Goal: Check status: Check status

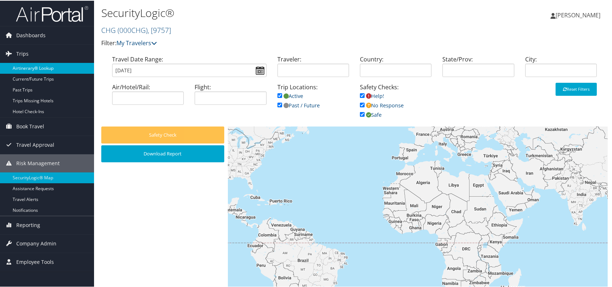
click at [36, 65] on link "Airtinerary® Lookup" at bounding box center [47, 67] width 94 height 11
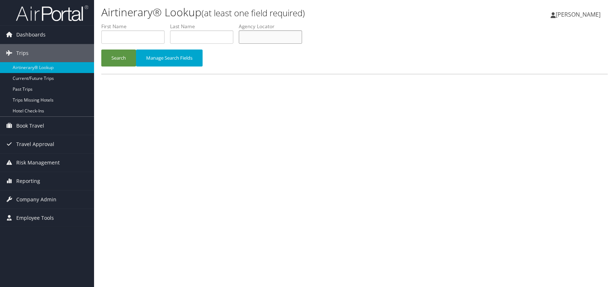
paste input "LNGTWI"
click at [205, 105] on div "Airtinerary® Lookup (at least one field required) Romina Kwock Romina Kwock My …" at bounding box center [354, 143] width 521 height 287
click at [120, 51] on button "Search" at bounding box center [118, 58] width 35 height 17
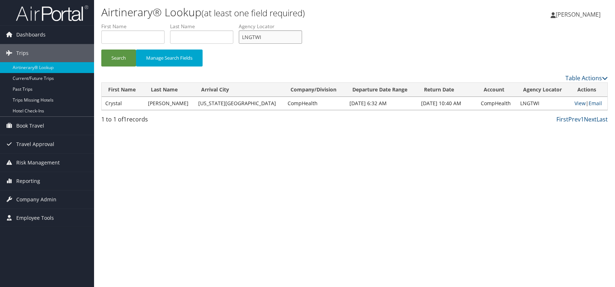
drag, startPoint x: 263, startPoint y: 34, endPoint x: 243, endPoint y: 34, distance: 19.9
click at [243, 34] on input "LNGTWI" at bounding box center [270, 36] width 63 height 13
paste input "KRJIJM"
type input "KRJIJM"
click at [118, 59] on button "Search" at bounding box center [118, 58] width 35 height 17
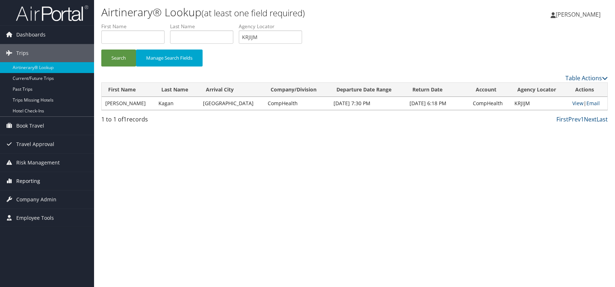
click at [33, 179] on span "Reporting" at bounding box center [28, 181] width 24 height 18
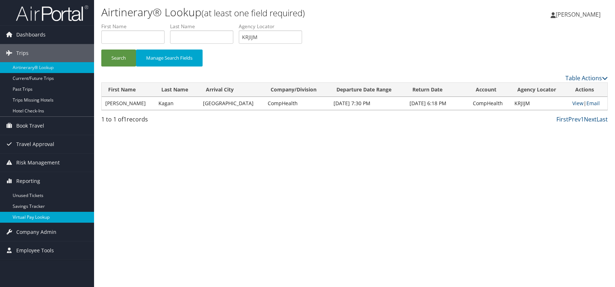
click at [52, 212] on link "Virtual Pay Lookup" at bounding box center [47, 217] width 94 height 11
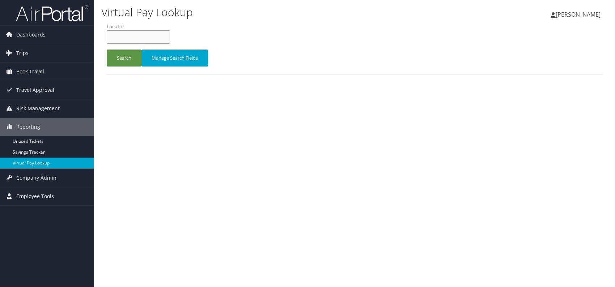
paste input "OVEIZH"
type input "OVEIZH"
click at [127, 60] on button "Search" at bounding box center [124, 58] width 35 height 17
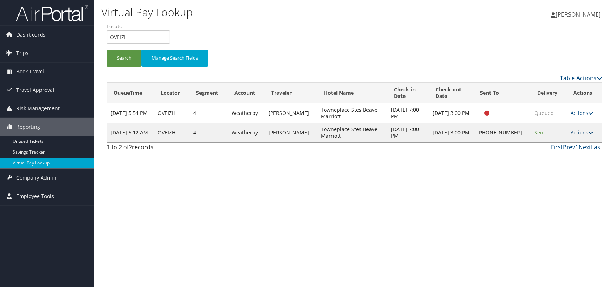
click at [583, 133] on link "Actions" at bounding box center [581, 132] width 23 height 7
click at [562, 158] on link "Logs" at bounding box center [558, 155] width 62 height 12
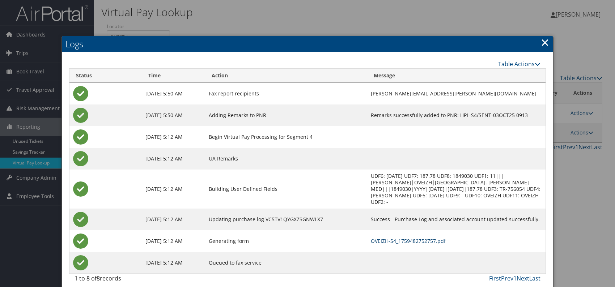
click at [392, 238] on link "OVEIZH-S4_1759482752757.pdf" at bounding box center [408, 241] width 75 height 7
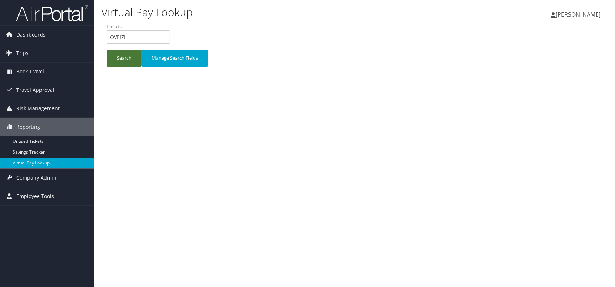
click at [124, 56] on button "Search" at bounding box center [124, 58] width 35 height 17
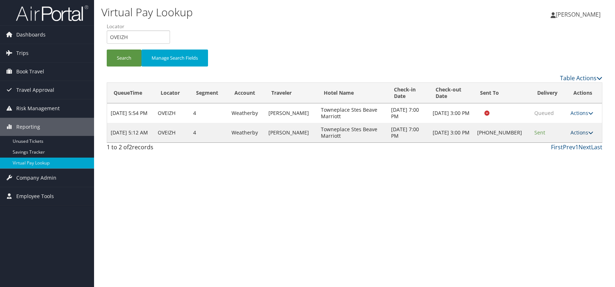
click at [583, 134] on link "Actions" at bounding box center [581, 132] width 23 height 7
click at [554, 144] on link "Resend" at bounding box center [558, 143] width 62 height 12
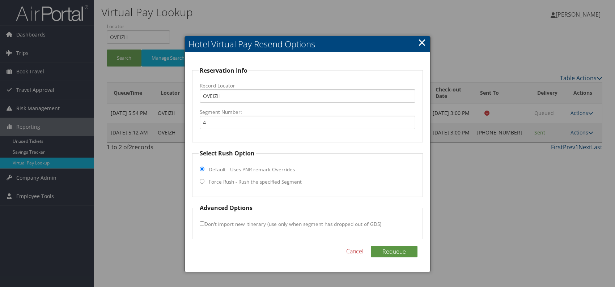
click at [202, 180] on input "Force Rush - Rush the specified Segment" at bounding box center [202, 181] width 5 height 5
radio input "true"
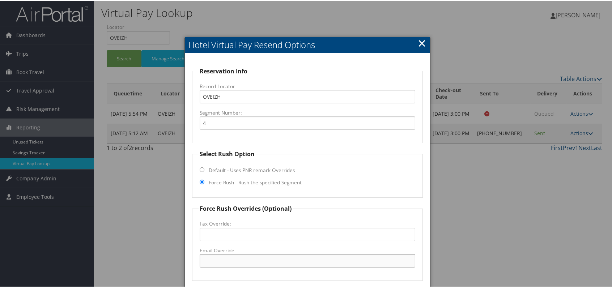
drag, startPoint x: 214, startPoint y: 254, endPoint x: 225, endPoint y: 264, distance: 15.6
click at [214, 254] on input "Email Override" at bounding box center [308, 260] width 216 height 13
drag, startPoint x: 290, startPoint y: 256, endPoint x: 203, endPoint y: 258, distance: 87.6
click at [195, 258] on fieldset "Force Rush Overrides (Optional) Fax Override: Email Override info@beavertontown…" at bounding box center [307, 242] width 231 height 77
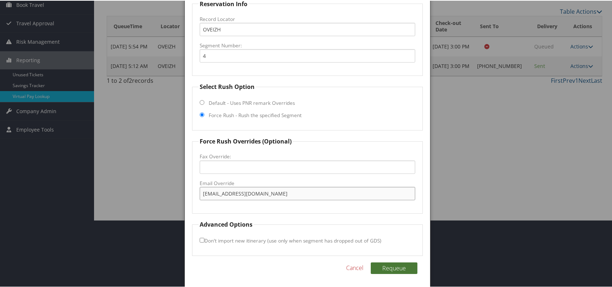
type input "info@beavertontowneplace.com"
click at [398, 263] on button "Requeue" at bounding box center [394, 268] width 47 height 12
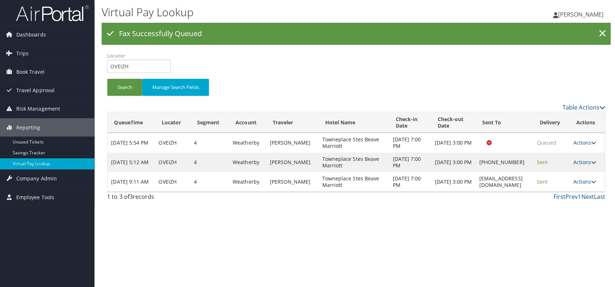
scroll to position [0, 0]
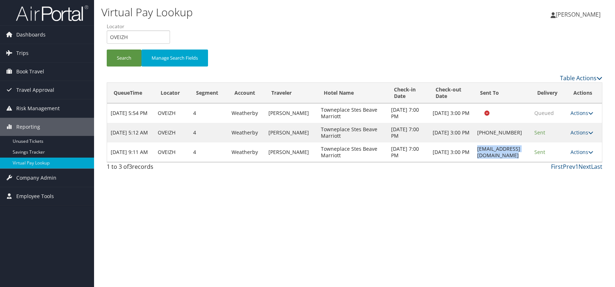
drag, startPoint x: 504, startPoint y: 153, endPoint x: 450, endPoint y: 153, distance: 54.6
click at [473, 153] on td "info@beavertontowneplace.com" at bounding box center [501, 153] width 57 height 20
copy td "info@beavertontowneplace.com"
click at [491, 174] on div "1 to 3 of 3 records First Prev 1 Next Last" at bounding box center [354, 168] width 506 height 12
drag, startPoint x: 580, startPoint y: 150, endPoint x: 574, endPoint y: 165, distance: 15.9
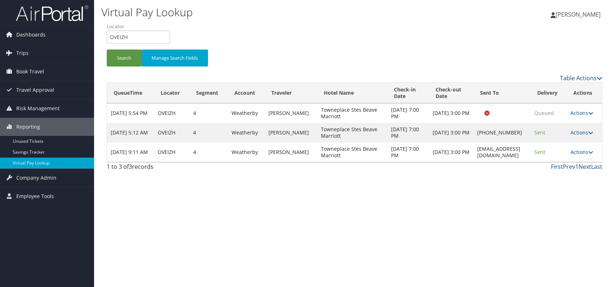
click at [580, 150] on link "Actions" at bounding box center [581, 152] width 23 height 7
click at [559, 175] on link "Logs" at bounding box center [571, 175] width 46 height 12
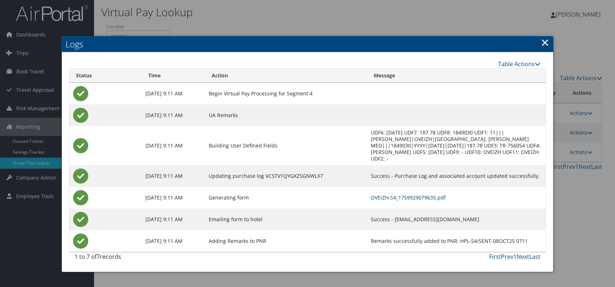
click at [401, 194] on link "OVEIZH-S4_1759929079635.pdf" at bounding box center [408, 197] width 75 height 7
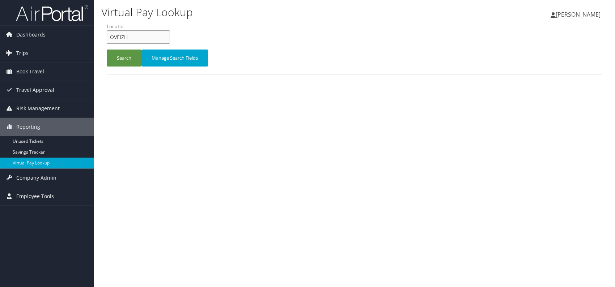
drag, startPoint x: 119, startPoint y: 38, endPoint x: 106, endPoint y: 37, distance: 13.4
click at [107, 37] on form "QueueTime Locator OVEIZH Segment Account Traveler Hotel Name Check-in Date Chec…" at bounding box center [355, 48] width 496 height 51
paste input "WLNGSX"
type input "WLNGSX"
click at [126, 61] on button "Search" at bounding box center [124, 58] width 35 height 17
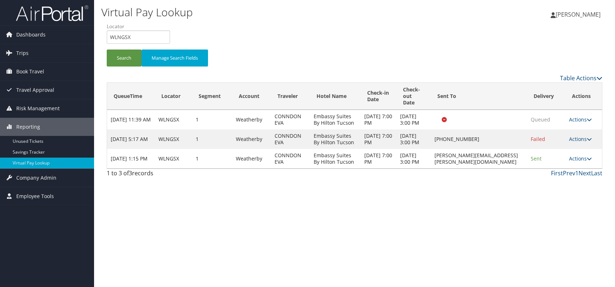
click at [483, 212] on div "Virtual Pay Lookup Romina Kwock Romina Kwock My Settings Travel Agency Contacts…" at bounding box center [354, 143] width 521 height 287
click at [581, 162] on link "Actions" at bounding box center [580, 158] width 23 height 7
click at [566, 198] on link "Logs" at bounding box center [569, 197] width 46 height 12
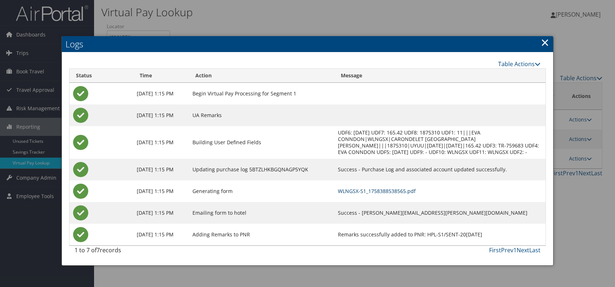
click at [395, 192] on link "WLNGSX-S1_1758388538565.pdf" at bounding box center [377, 191] width 78 height 7
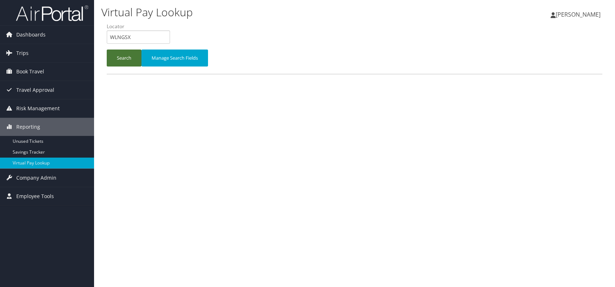
click at [113, 58] on button "Search" at bounding box center [124, 58] width 35 height 17
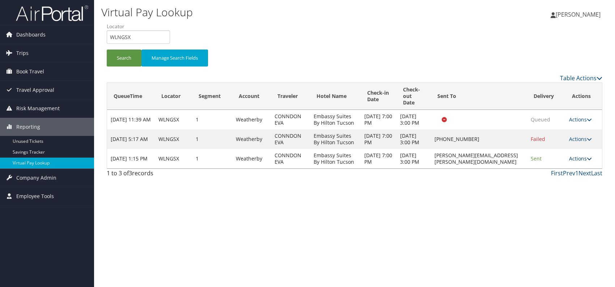
click at [582, 162] on link "Actions" at bounding box center [580, 158] width 23 height 7
click at [564, 195] on link "Logs" at bounding box center [569, 197] width 46 height 12
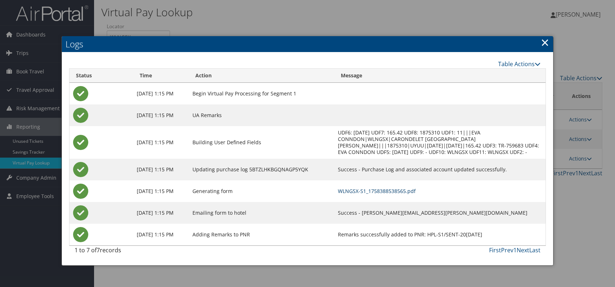
click at [398, 191] on link "WLNGSX-S1_1758388538565.pdf" at bounding box center [377, 191] width 78 height 7
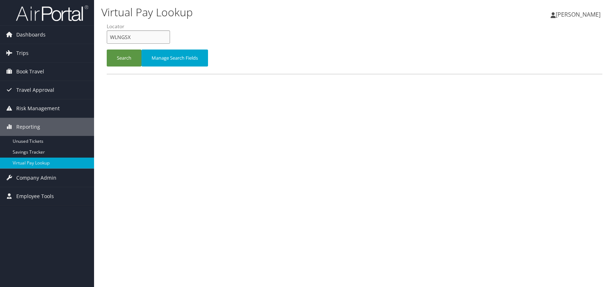
drag, startPoint x: 142, startPoint y: 38, endPoint x: 108, endPoint y: 39, distance: 34.0
click at [107, 39] on form "QueueTime Locator WLNGSX Segment Account Traveler Hotel Name Check-in Date Chec…" at bounding box center [355, 48] width 496 height 51
paste input "IFKWIJ"
click at [122, 35] on input "IFKWIJ" at bounding box center [138, 36] width 63 height 13
click at [125, 55] on button "Search" at bounding box center [124, 58] width 35 height 17
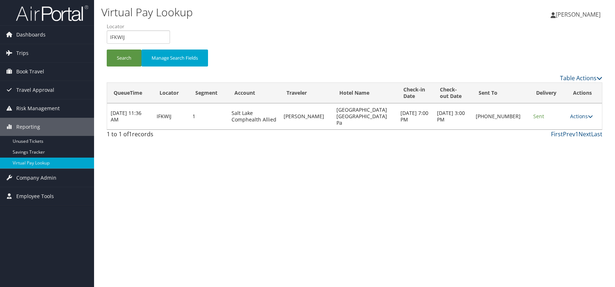
click at [500, 170] on div "Virtual Pay Lookup [PERSON_NAME] [PERSON_NAME] My Settings Travel Agency Contac…" at bounding box center [354, 143] width 521 height 287
drag, startPoint x: 102, startPoint y: 33, endPoint x: 251, endPoint y: 33, distance: 148.3
click at [252, 32] on div "Search Manage Search Fields" at bounding box center [354, 48] width 506 height 51
drag, startPoint x: 122, startPoint y: 40, endPoint x: 106, endPoint y: 39, distance: 16.6
click at [107, 39] on form "QueueTime Locator IFKWIJ Segment Account Traveler Hotel Name Check-in Date Chec…" at bounding box center [355, 48] width 496 height 51
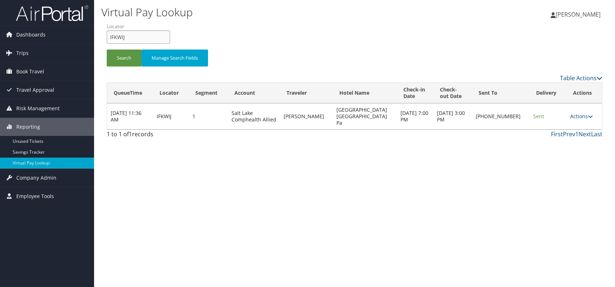
paste input "HEVRVE"
click at [122, 58] on button "Search" at bounding box center [124, 58] width 35 height 17
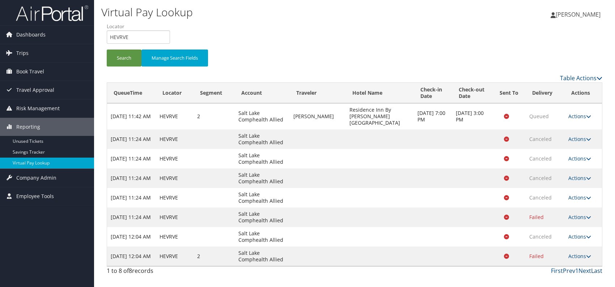
click at [593, 269] on link "Last" at bounding box center [596, 271] width 11 height 8
drag, startPoint x: 133, startPoint y: 33, endPoint x: 108, endPoint y: 39, distance: 26.2
click at [108, 39] on input "HEVRVE" at bounding box center [138, 36] width 63 height 13
paste input "JBAWHM"
type input "JBAWHM"
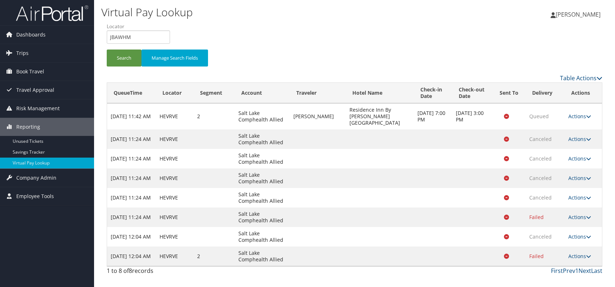
click at [115, 48] on li "Locator JBAWHM" at bounding box center [141, 36] width 69 height 26
click at [121, 64] on button "Search" at bounding box center [124, 58] width 35 height 17
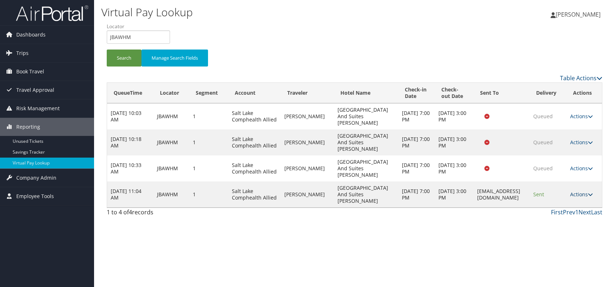
click at [580, 193] on link "Actions" at bounding box center [581, 194] width 23 height 7
click at [560, 219] on link "Logs" at bounding box center [569, 217] width 46 height 12
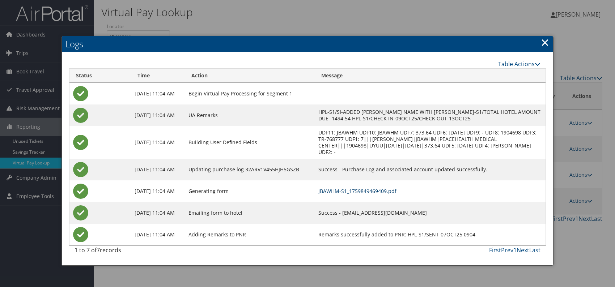
click at [373, 191] on link "JBAWHM-S1_1759849469409.pdf" at bounding box center [357, 191] width 78 height 7
